Goal: Information Seeking & Learning: Check status

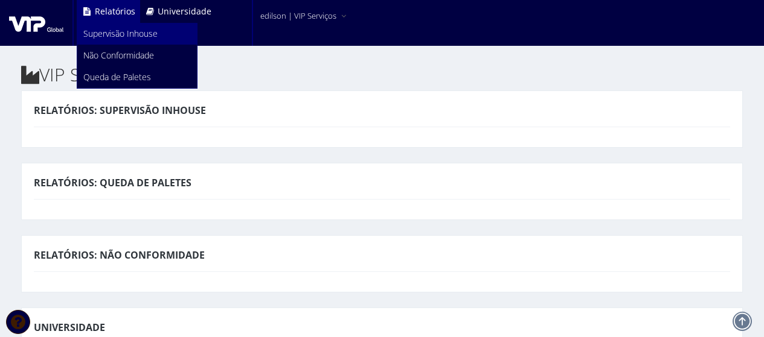
click at [122, 30] on span "Supervisão Inhouse" at bounding box center [120, 33] width 74 height 11
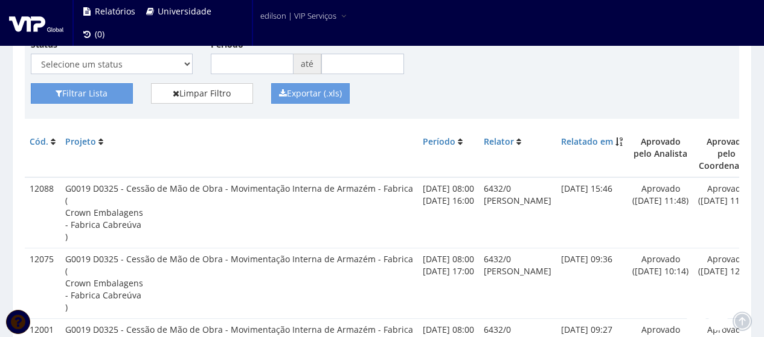
scroll to position [121, 0]
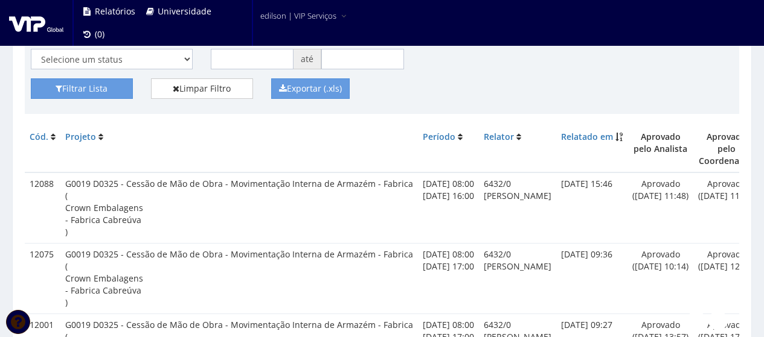
click at [450, 197] on td "[DATE] 08:00 [DATE] 16:00" at bounding box center [448, 208] width 61 height 71
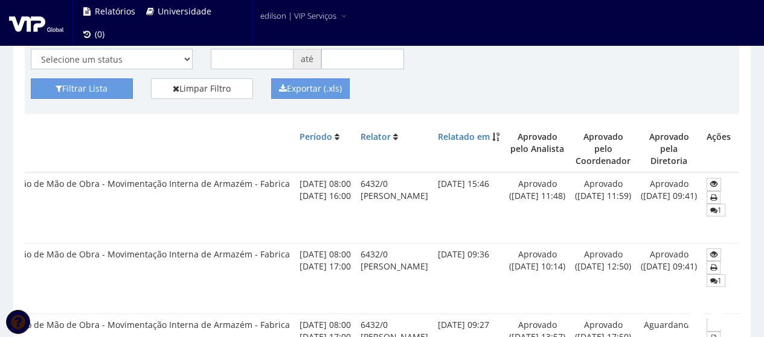
scroll to position [0, 183]
click at [710, 206] on icon at bounding box center [713, 210] width 7 height 8
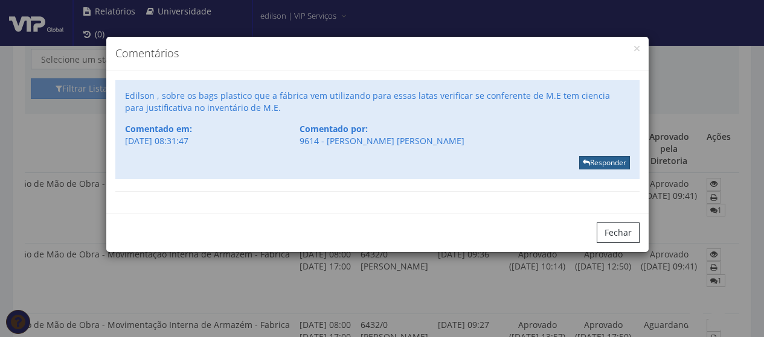
click at [606, 163] on button "Responder" at bounding box center [604, 162] width 51 height 13
click at [625, 235] on button "Fechar" at bounding box center [617, 233] width 43 height 21
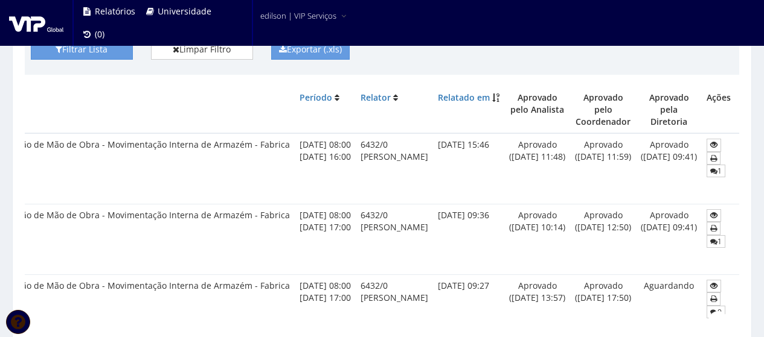
scroll to position [181, 0]
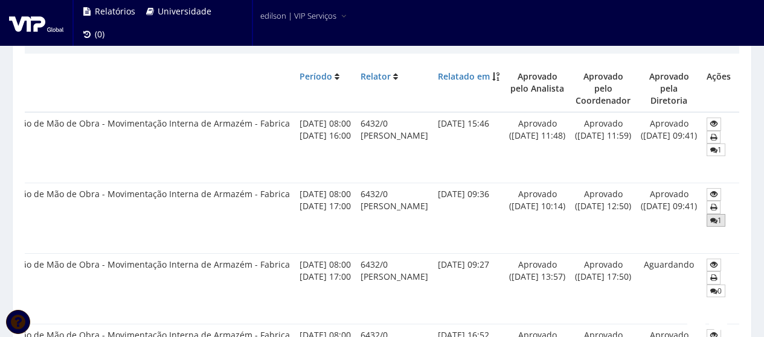
click at [712, 217] on icon at bounding box center [713, 221] width 7 height 8
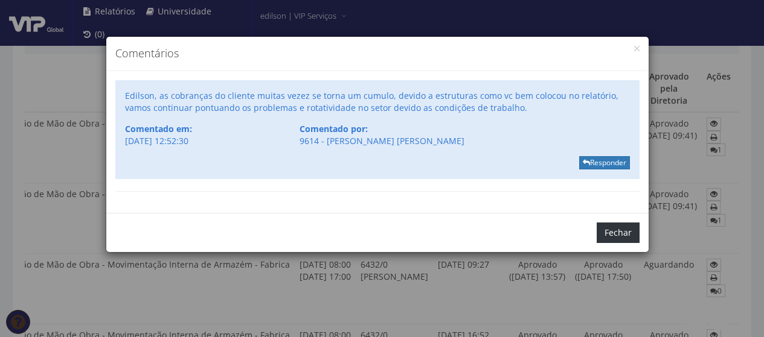
click at [615, 234] on button "Fechar" at bounding box center [617, 233] width 43 height 21
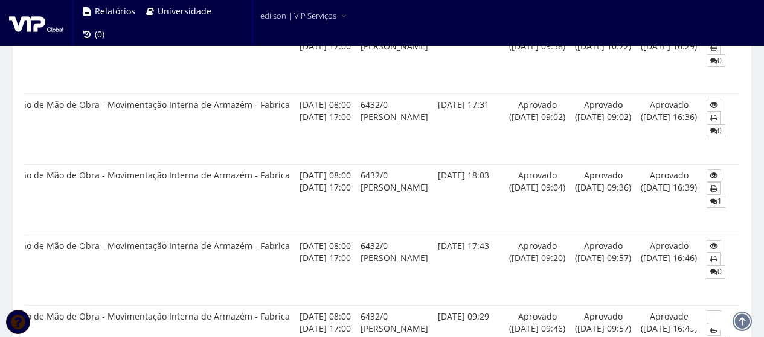
scroll to position [483, 0]
click at [714, 197] on icon at bounding box center [713, 201] width 7 height 8
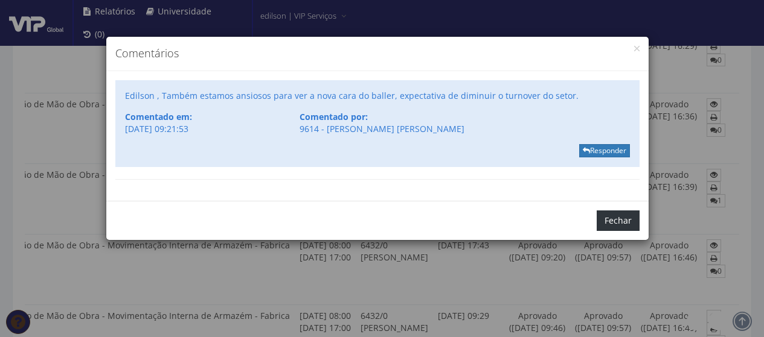
click at [614, 223] on button "Fechar" at bounding box center [617, 221] width 43 height 21
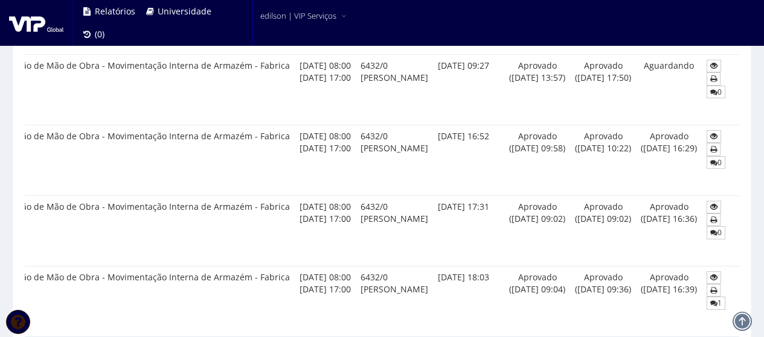
scroll to position [362, 0]
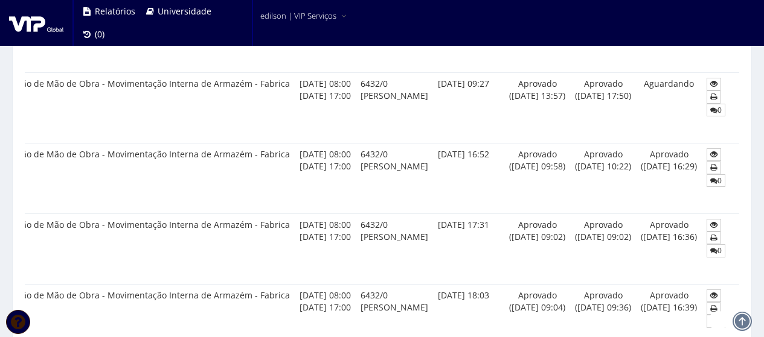
click at [356, 225] on td "6432/0 EDILSON SILVA" at bounding box center [394, 249] width 77 height 71
click at [711, 221] on icon at bounding box center [713, 225] width 7 height 8
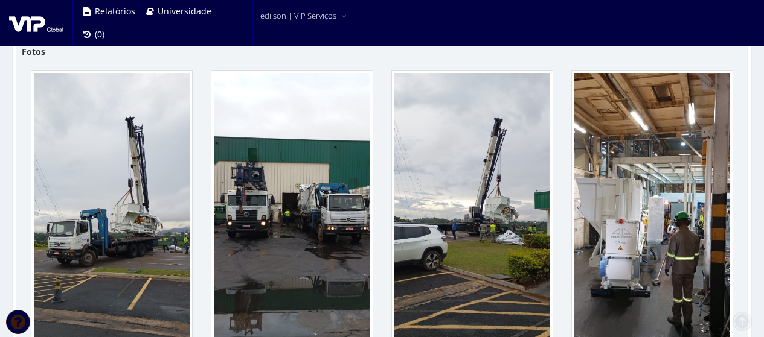
scroll to position [543, 0]
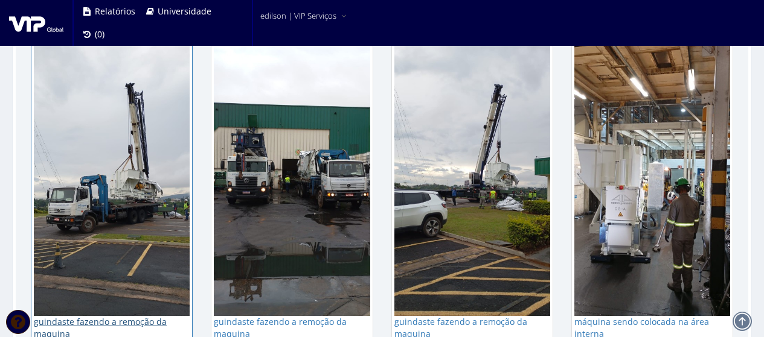
click at [132, 219] on img at bounding box center [112, 177] width 156 height 277
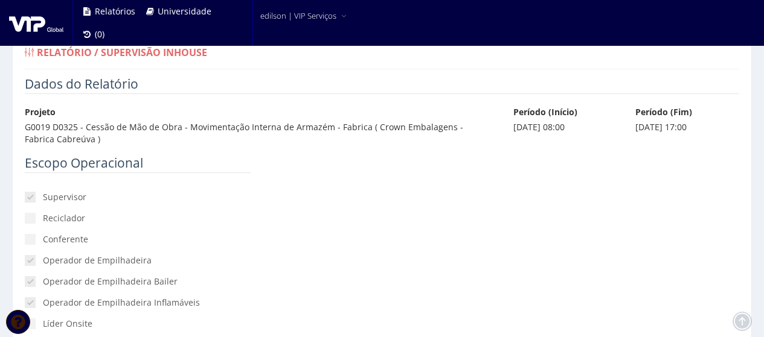
scroll to position [0, 0]
